Goal: Task Accomplishment & Management: Use online tool/utility

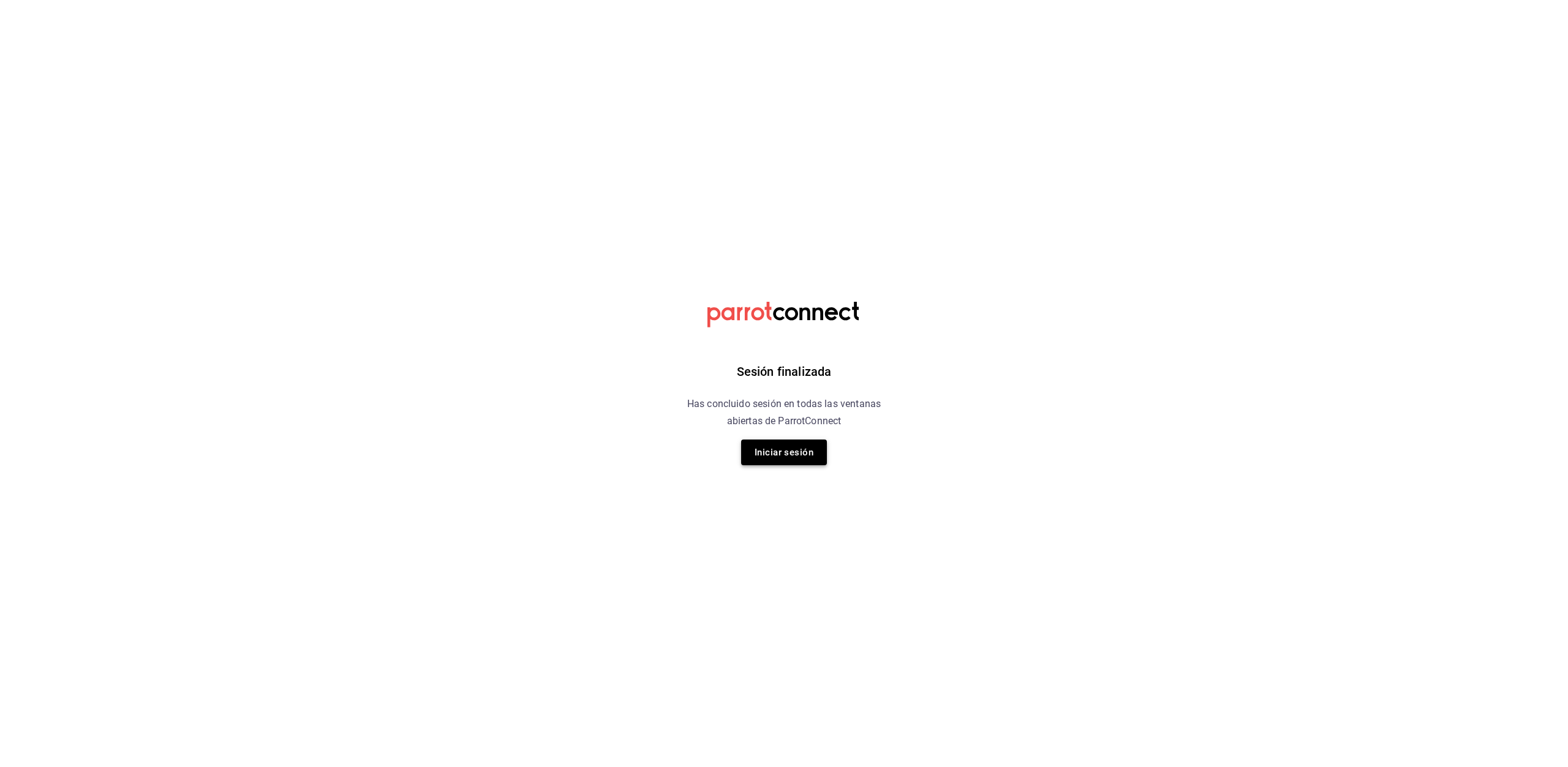
click at [788, 452] on button "Iniciar sesión" at bounding box center [784, 452] width 85 height 26
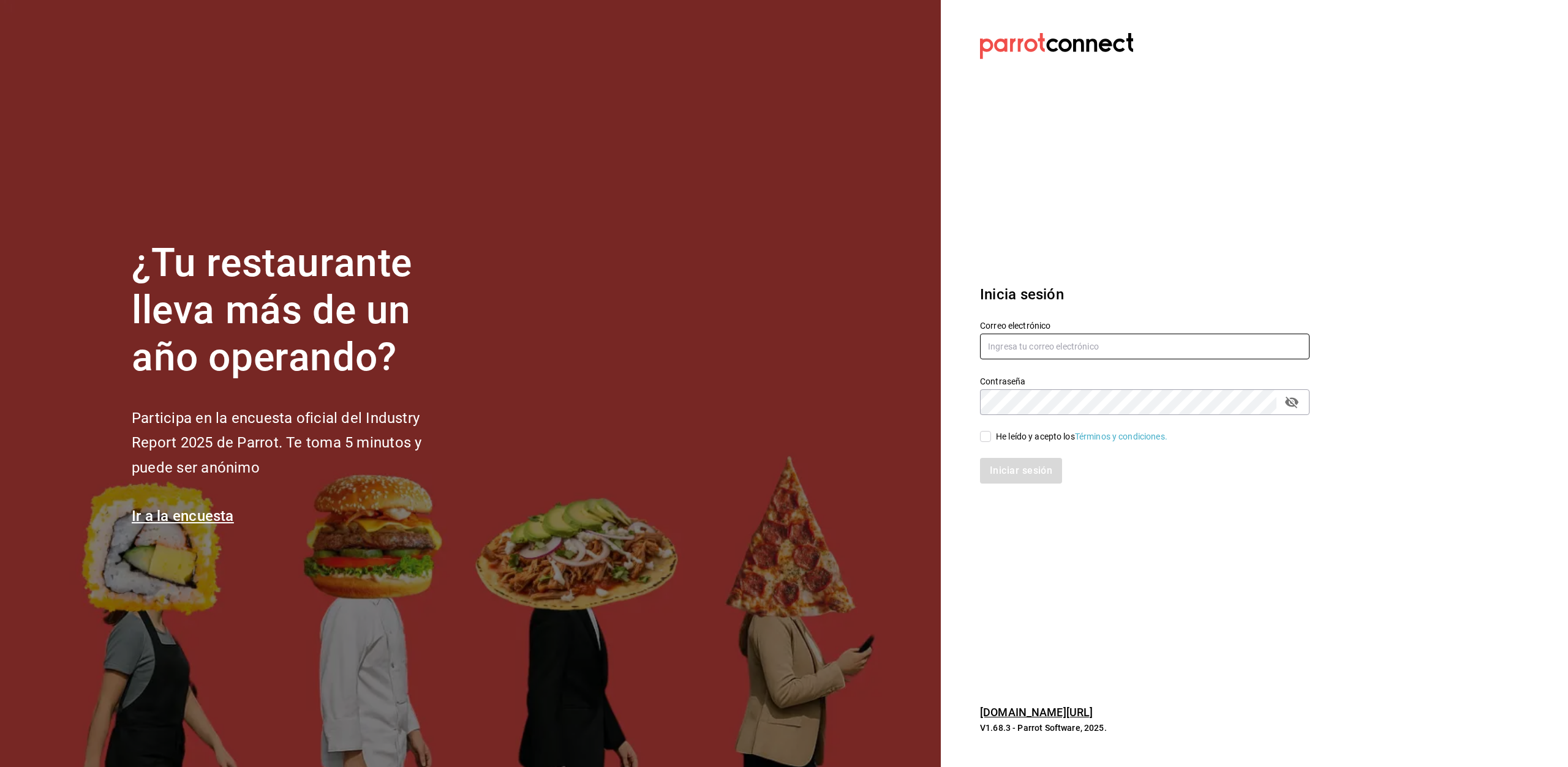
type input "[EMAIL_ADDRESS][DOMAIN_NAME]"
click at [983, 434] on input "He leído y acepto los Términos y condiciones." at bounding box center [986, 437] width 11 height 11
checkbox input "true"
click at [1014, 472] on button "Iniciar sesión" at bounding box center [1021, 471] width 83 height 26
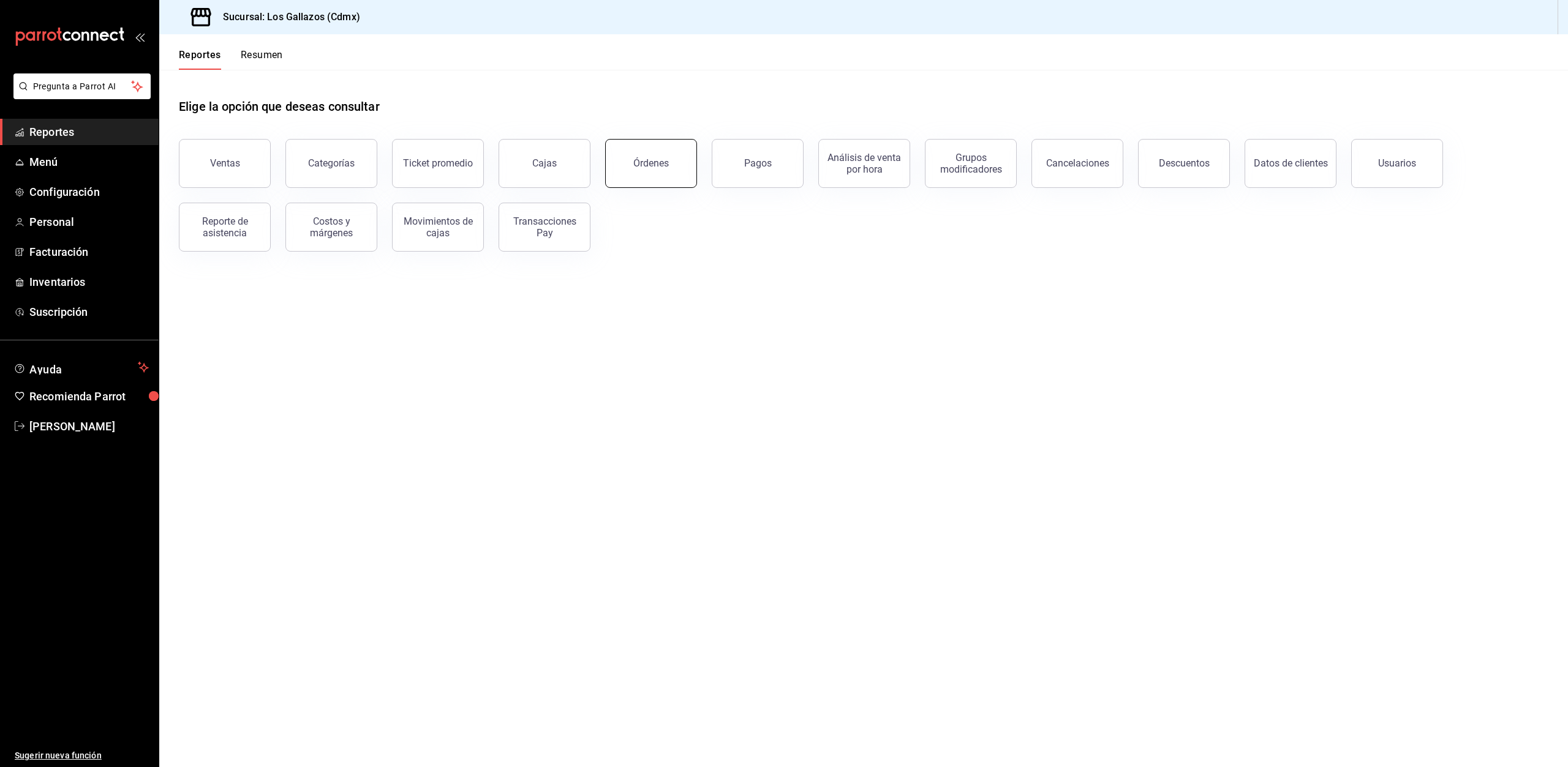
click at [674, 164] on button "Órdenes" at bounding box center [651, 163] width 92 height 49
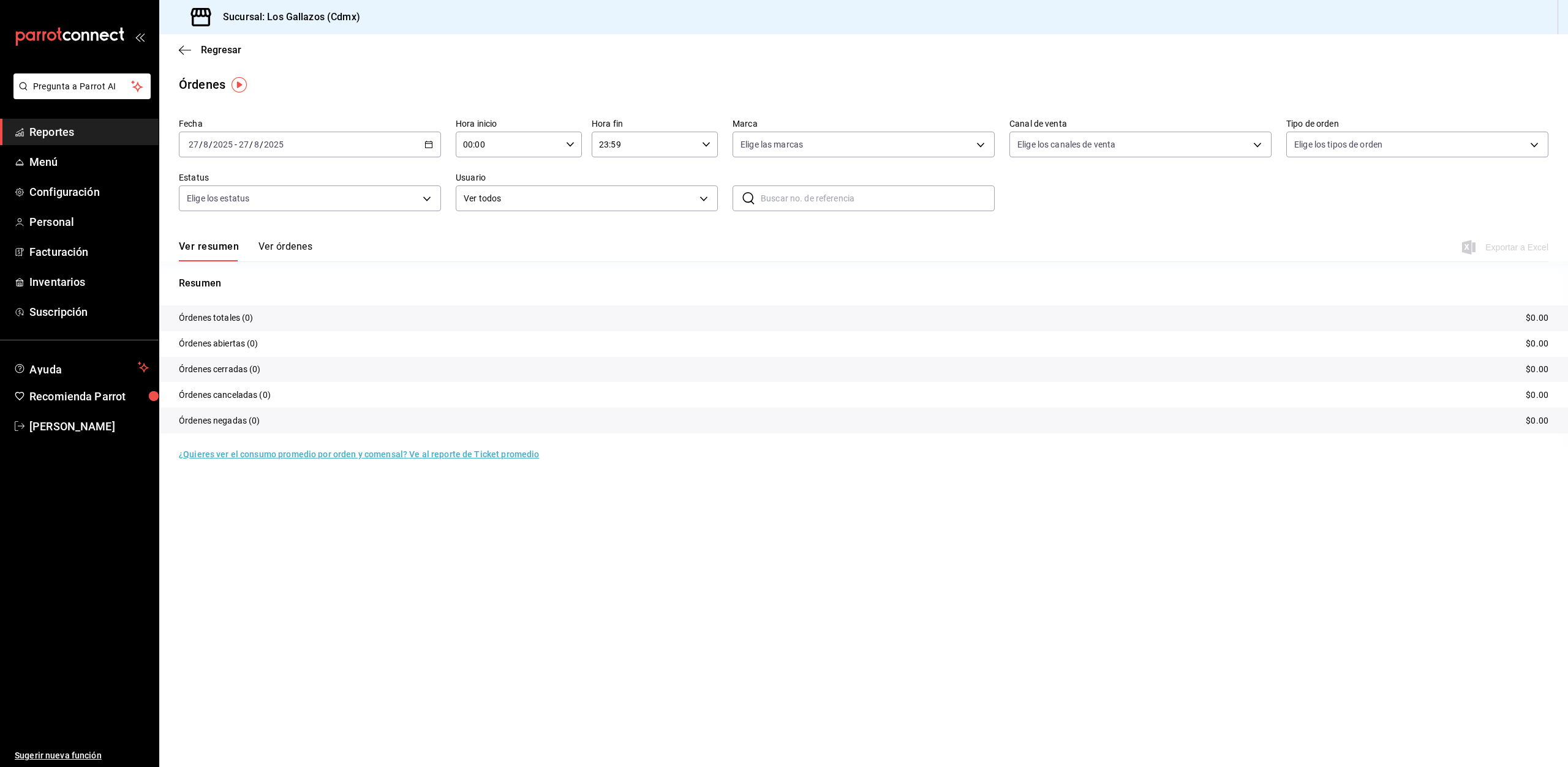
click at [424, 144] on icon "button" at bounding box center [428, 144] width 9 height 9
click at [225, 321] on span "Rango de fechas" at bounding box center [237, 319] width 95 height 13
click at [338, 333] on abbr "26" at bounding box center [342, 334] width 8 height 9
click at [338, 332] on abbr "26" at bounding box center [342, 334] width 8 height 9
click at [271, 246] on button "Ver órdenes" at bounding box center [285, 251] width 54 height 21
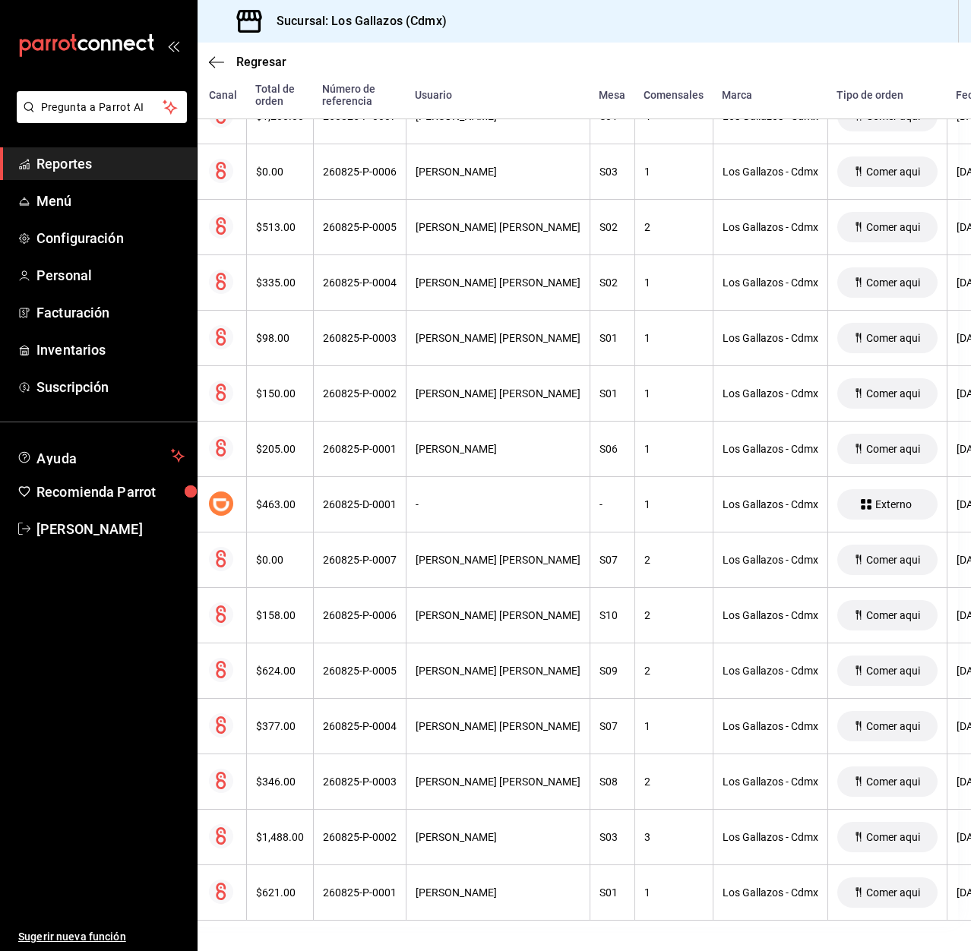
scroll to position [381, 0]
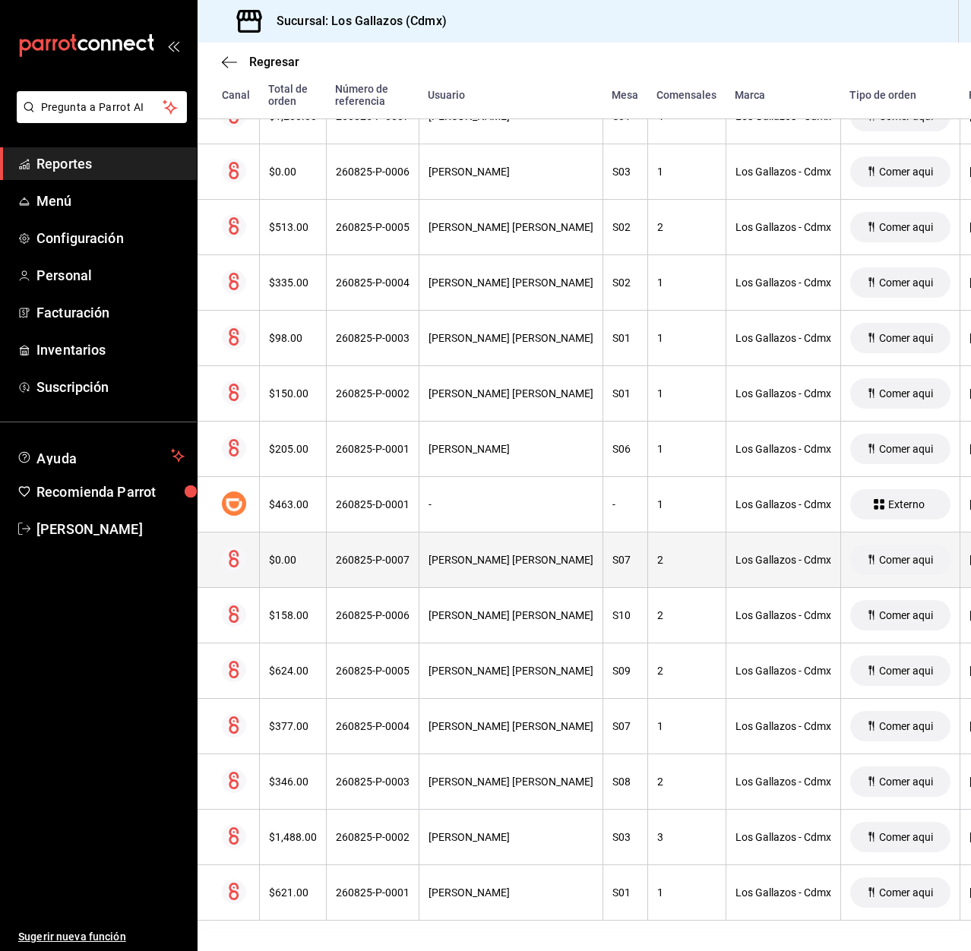
click at [274, 554] on div "$0.00" at bounding box center [293, 560] width 48 height 12
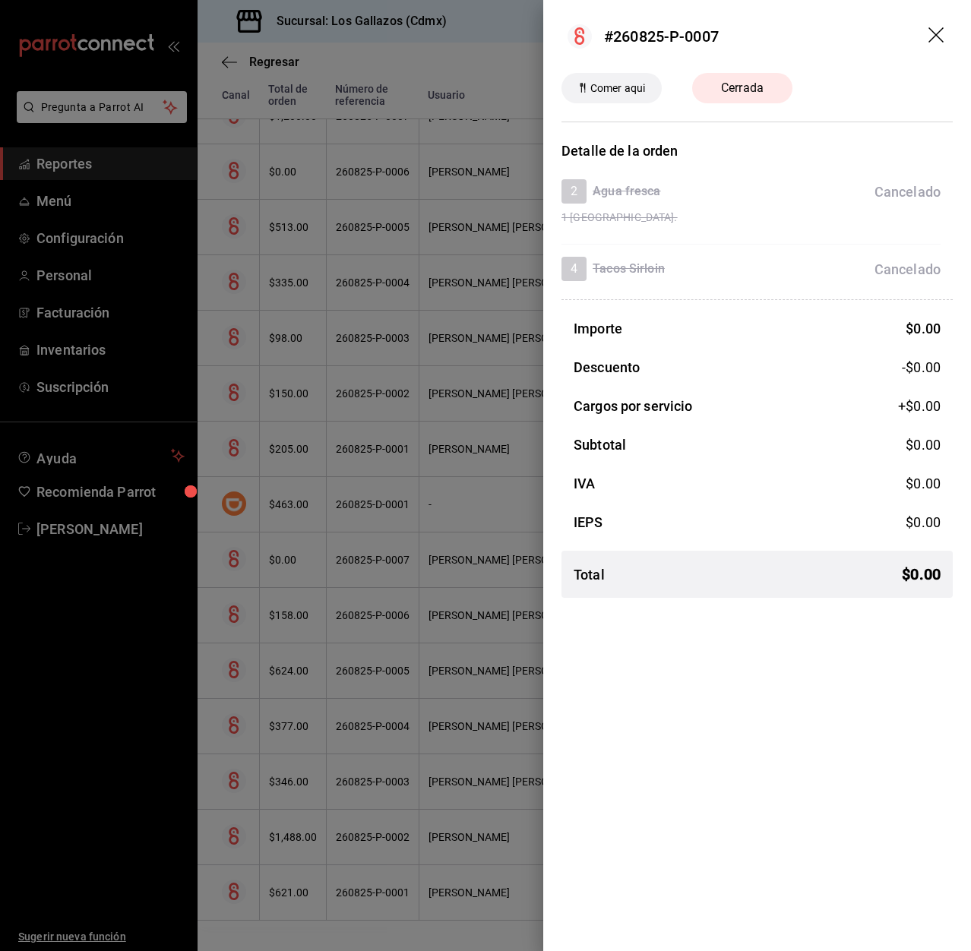
click at [940, 36] on icon "drag" at bounding box center [937, 36] width 18 height 18
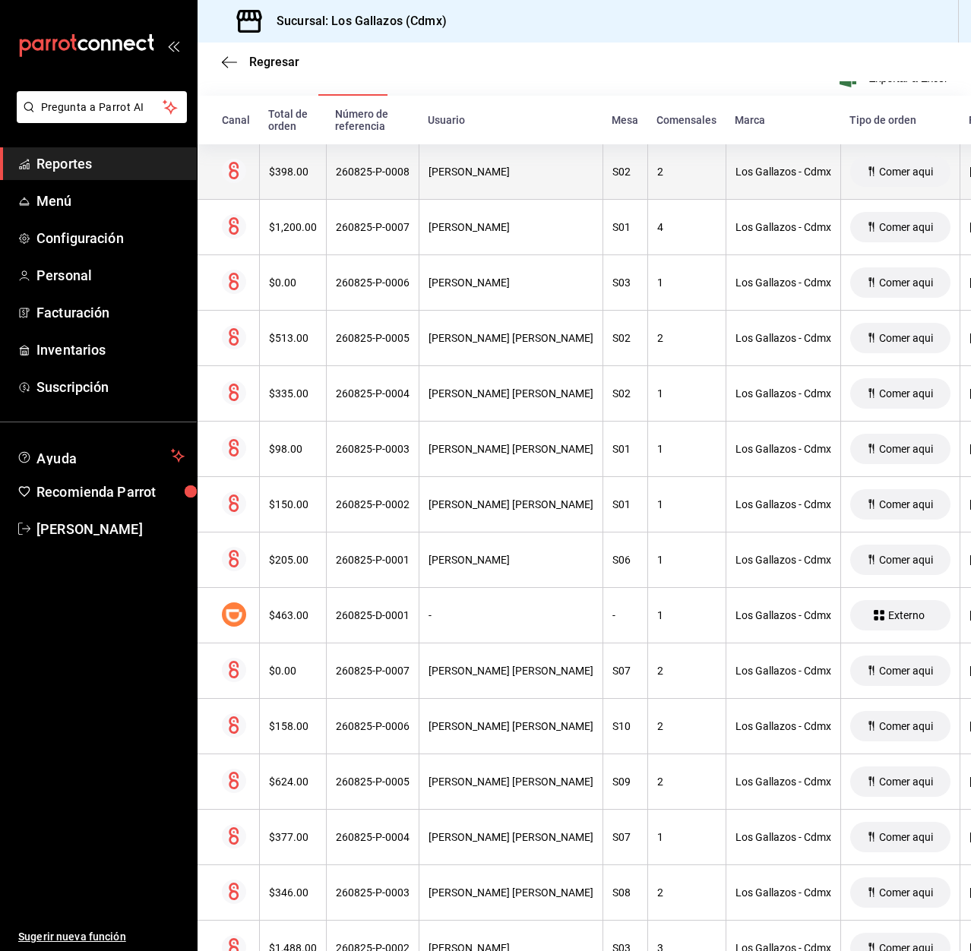
scroll to position [0, 0]
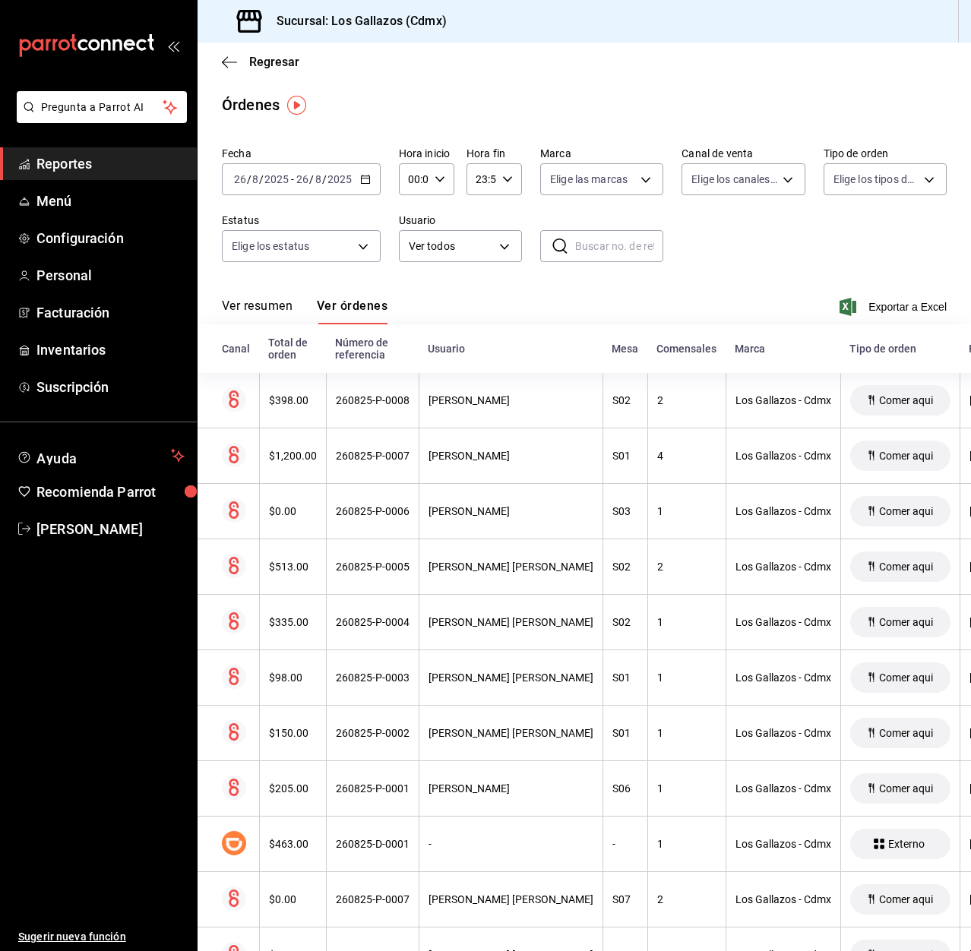
drag, startPoint x: 258, startPoint y: 302, endPoint x: 604, endPoint y: 614, distance: 465.8
click at [258, 302] on button "Ver resumen" at bounding box center [257, 312] width 71 height 26
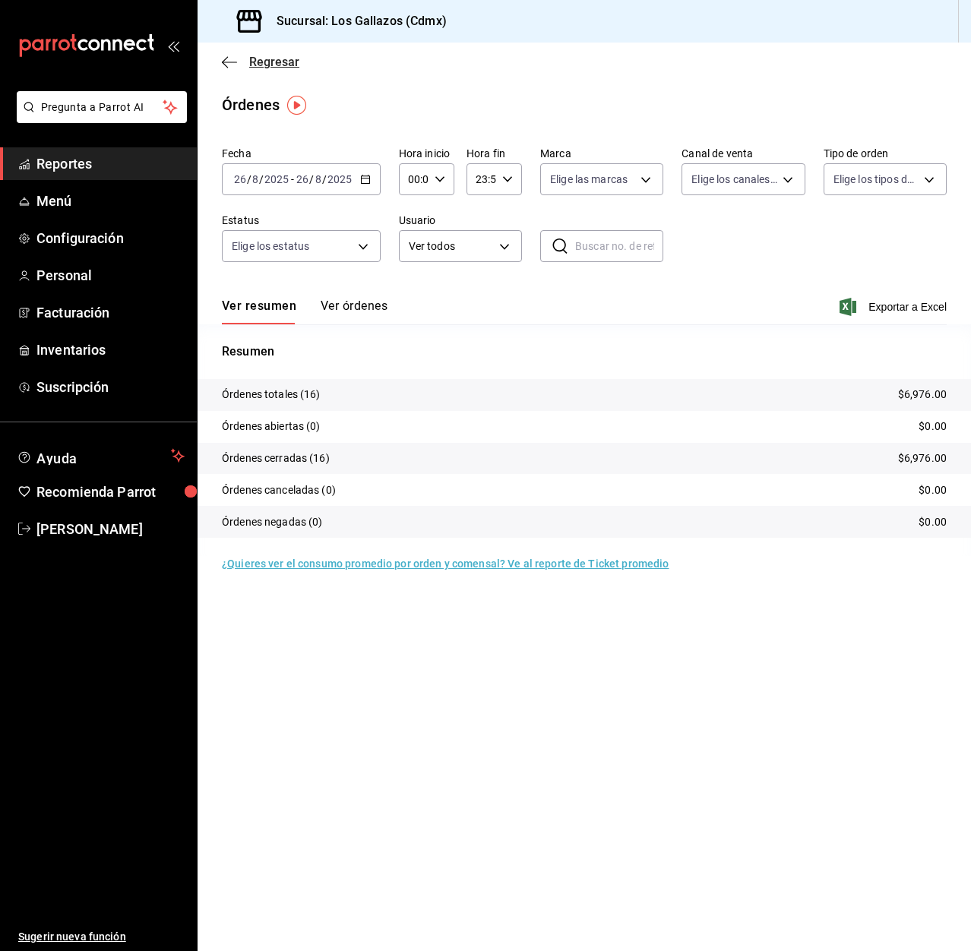
click at [223, 56] on icon "button" at bounding box center [229, 62] width 15 height 14
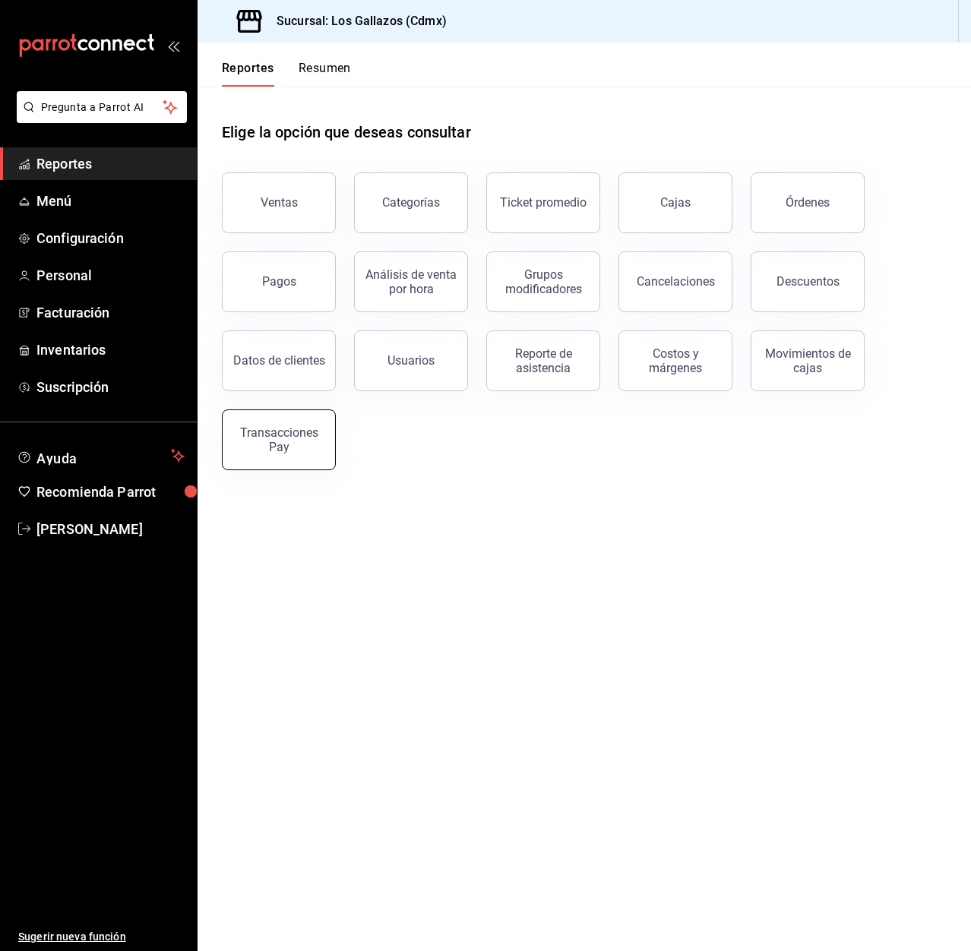
click at [277, 428] on div "Transacciones Pay" at bounding box center [279, 439] width 94 height 29
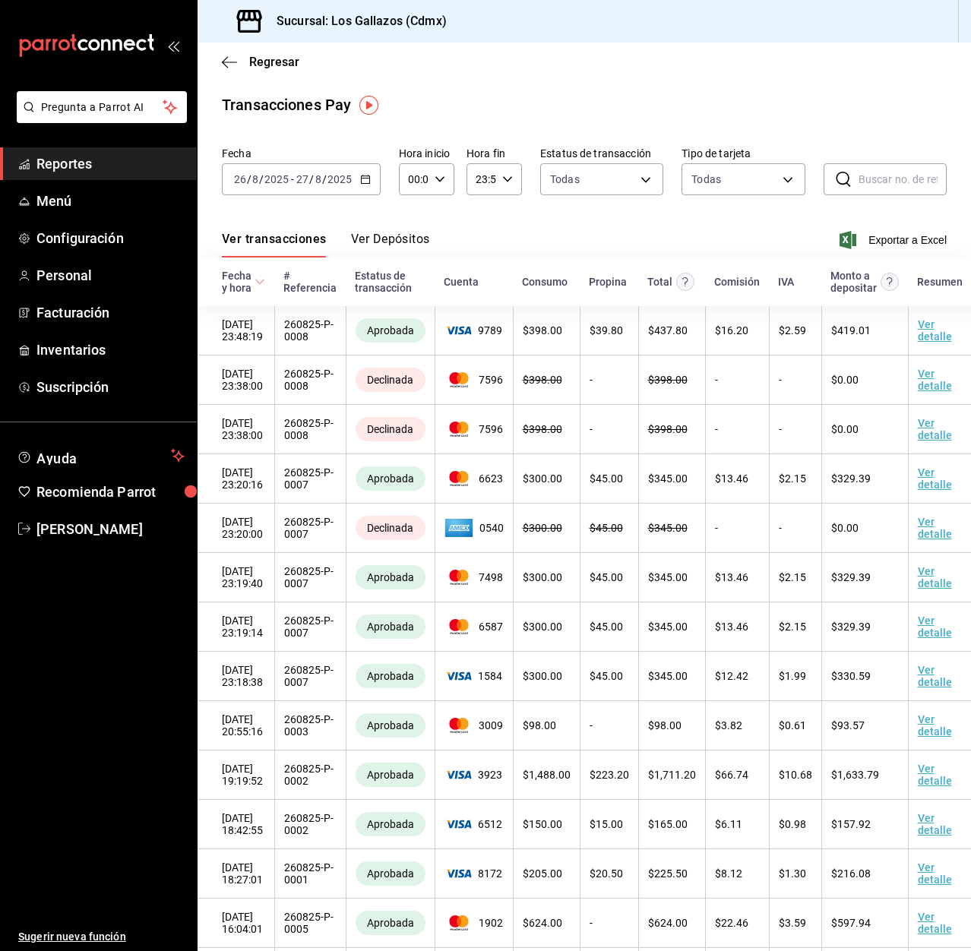
click at [367, 177] on icon "button" at bounding box center [365, 179] width 11 height 11
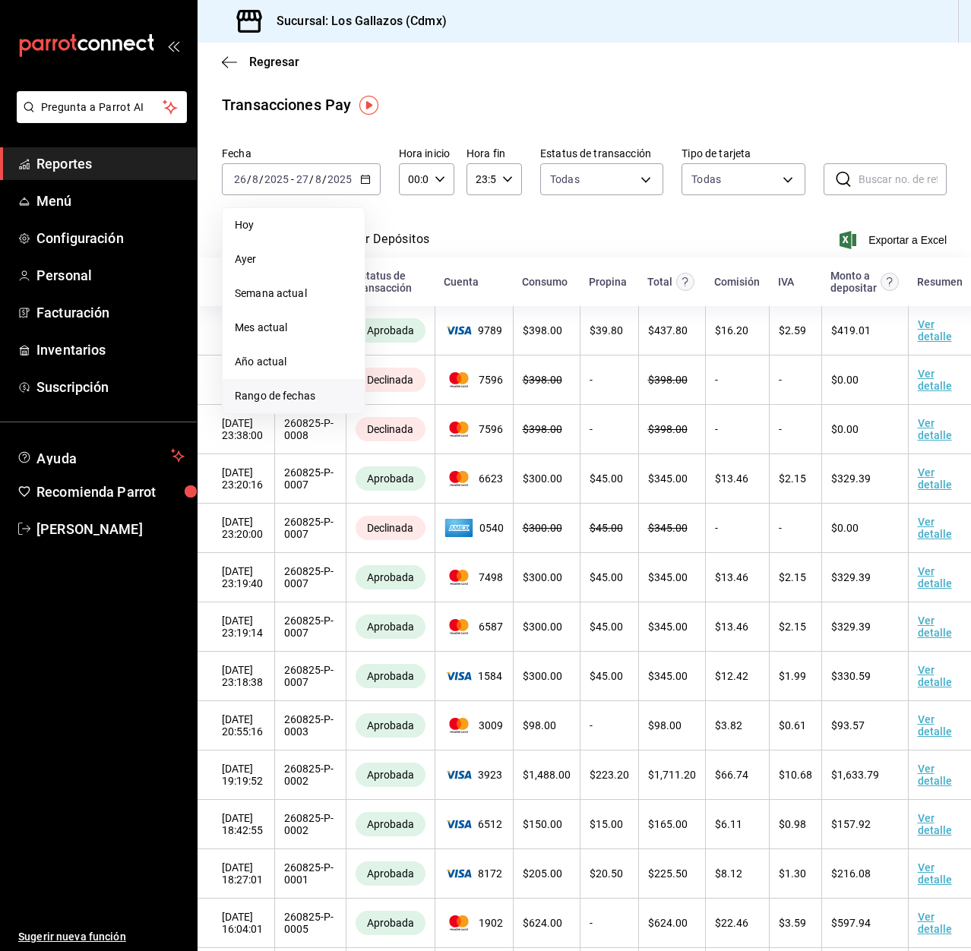
click at [276, 400] on span "Rango de fechas" at bounding box center [294, 396] width 118 height 16
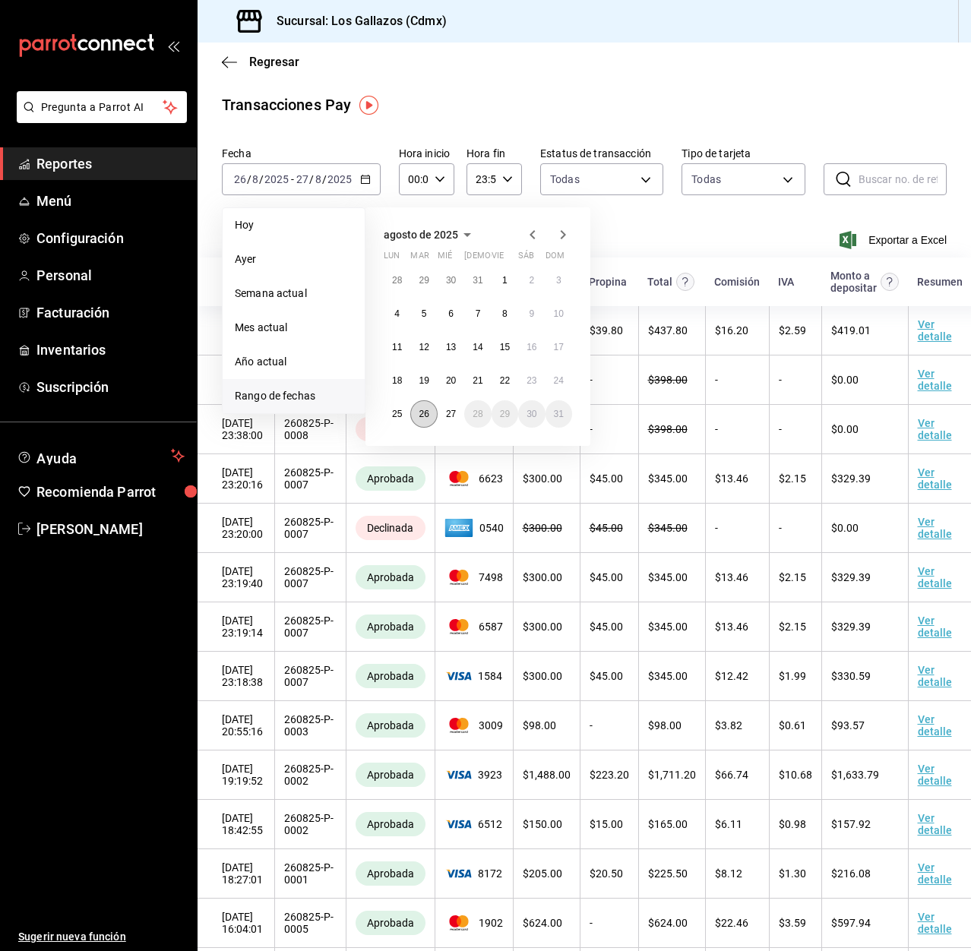
click at [429, 421] on button "26" at bounding box center [423, 413] width 27 height 27
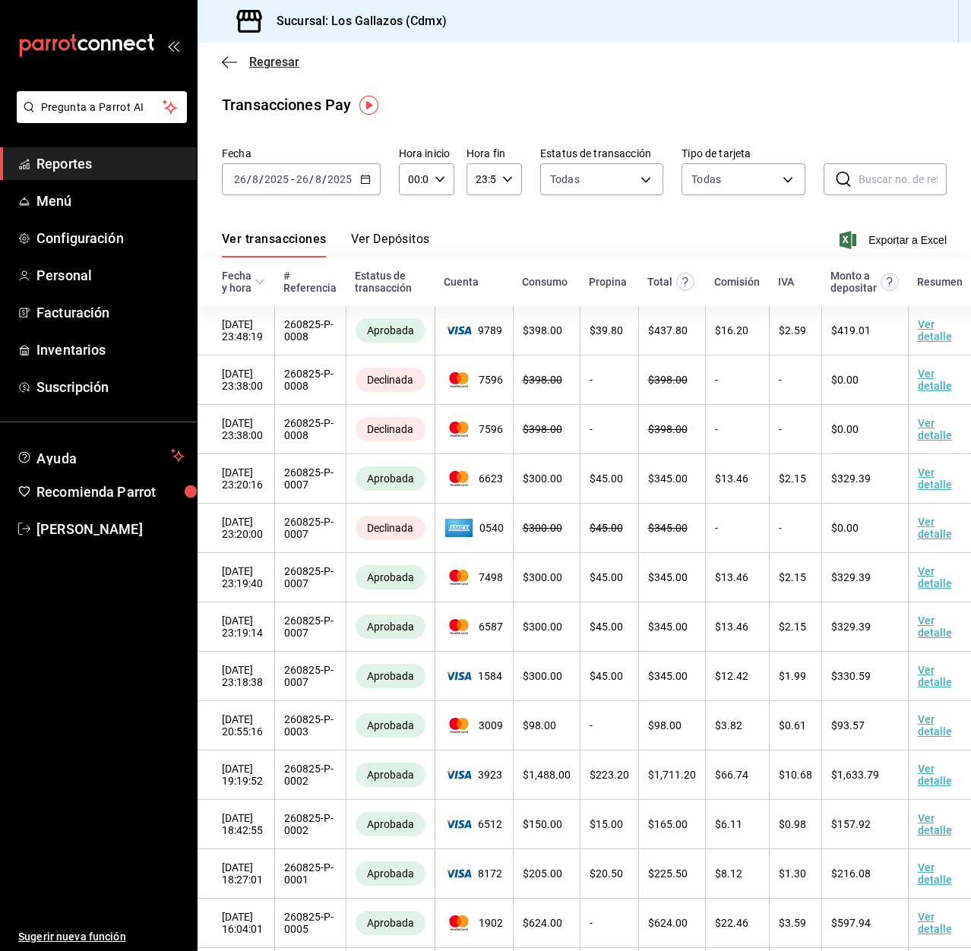
click at [228, 61] on icon "button" at bounding box center [229, 62] width 15 height 14
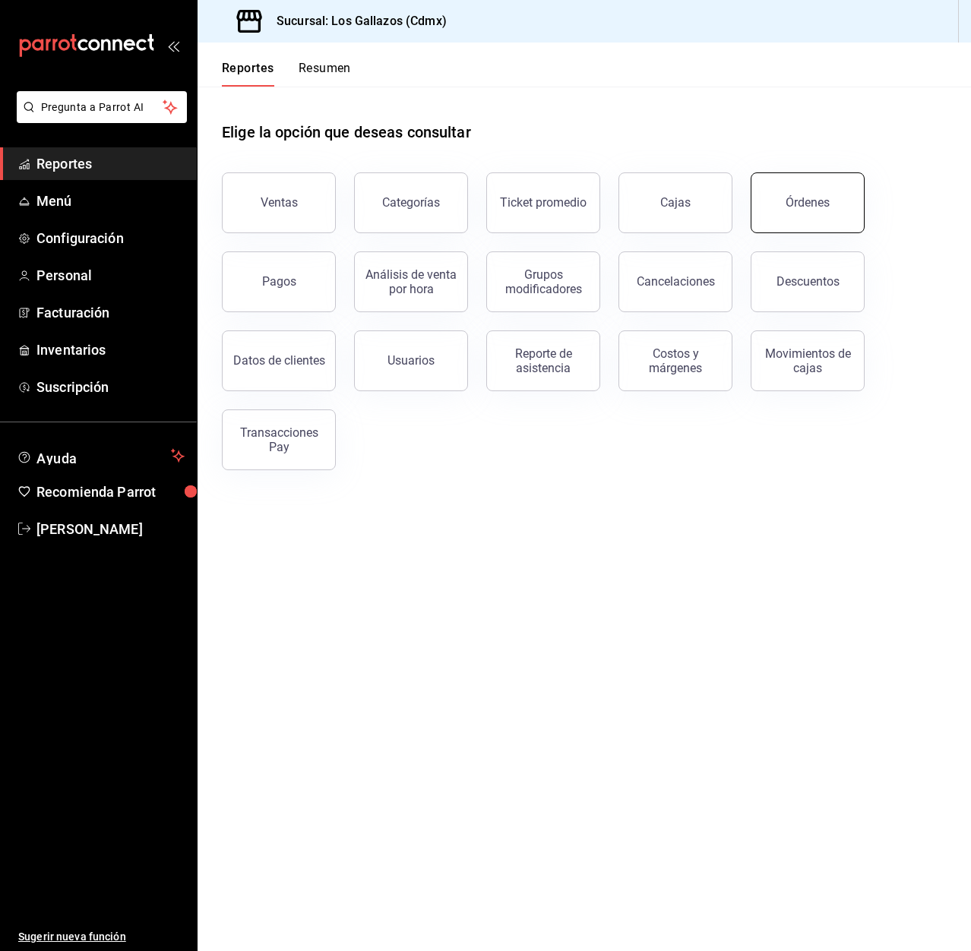
click at [820, 204] on div "Órdenes" at bounding box center [808, 202] width 44 height 14
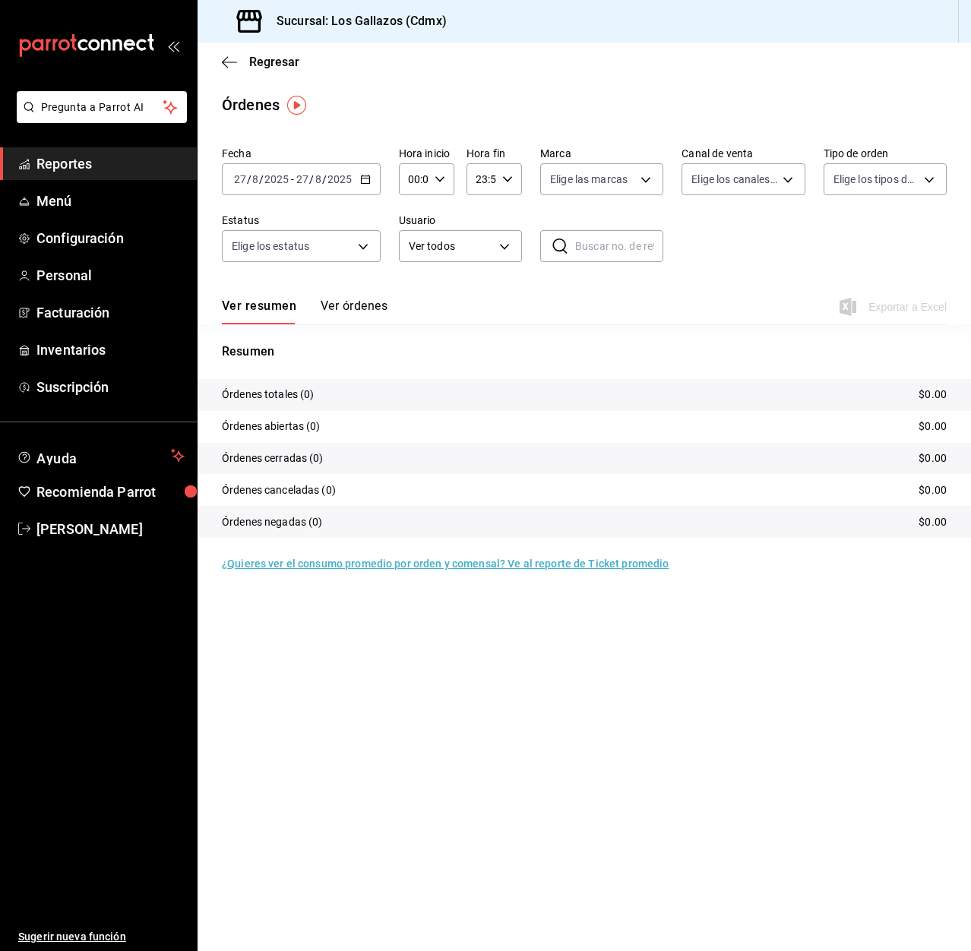
click at [365, 180] on icon "button" at bounding box center [365, 179] width 11 height 11
click at [280, 394] on span "Rango de fechas" at bounding box center [294, 396] width 118 height 16
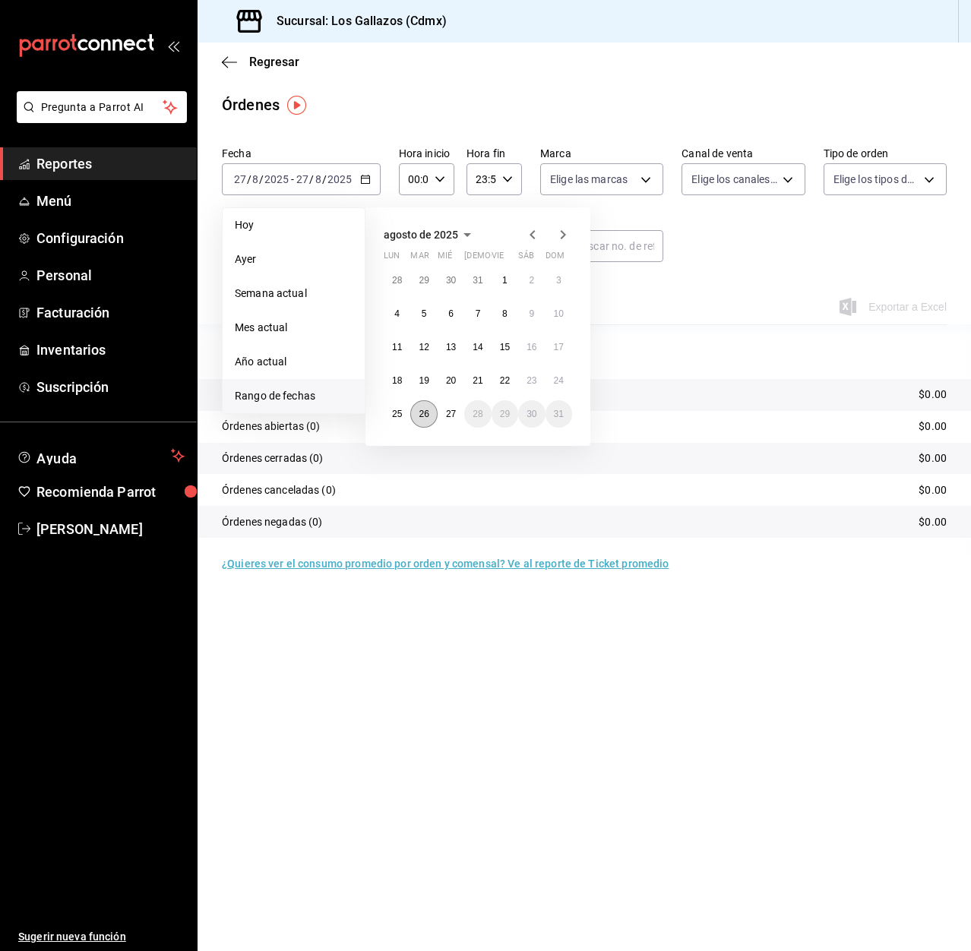
click at [422, 412] on abbr "26" at bounding box center [424, 414] width 10 height 11
click at [422, 413] on abbr "26" at bounding box center [424, 414] width 10 height 11
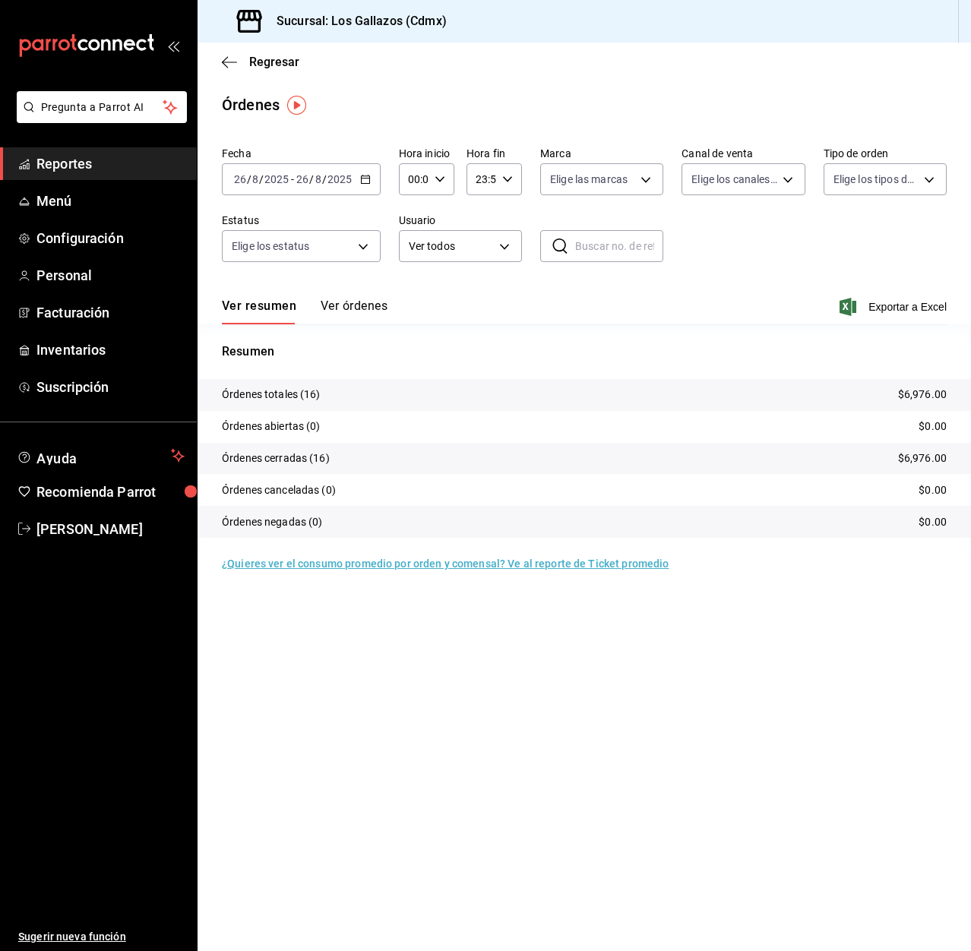
click at [368, 307] on button "Ver órdenes" at bounding box center [354, 312] width 67 height 26
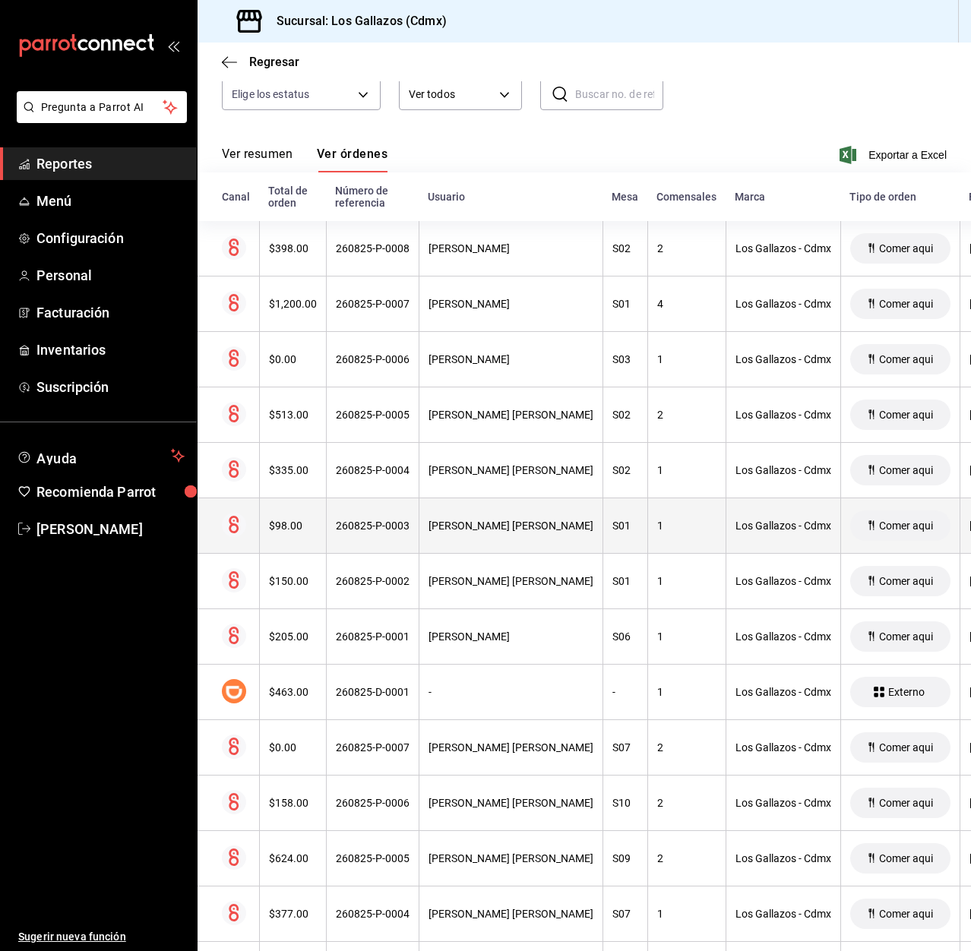
scroll to position [304, 0]
